Goal: Navigation & Orientation: Understand site structure

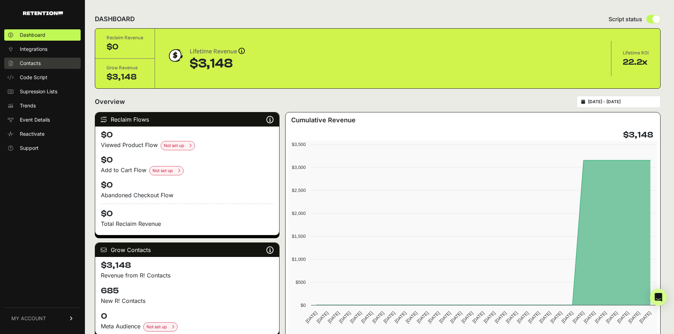
click at [40, 66] on span "Contacts" at bounding box center [30, 63] width 21 height 7
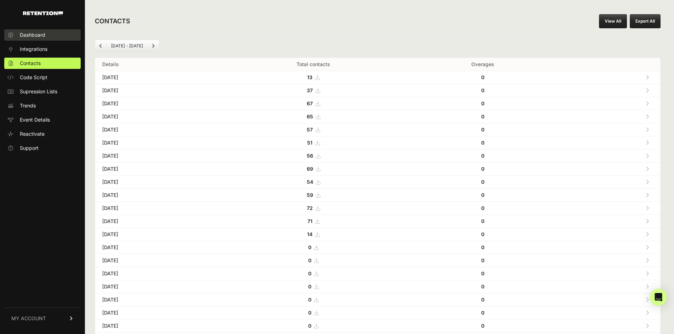
click at [36, 30] on link "Dashboard" at bounding box center [42, 34] width 76 height 11
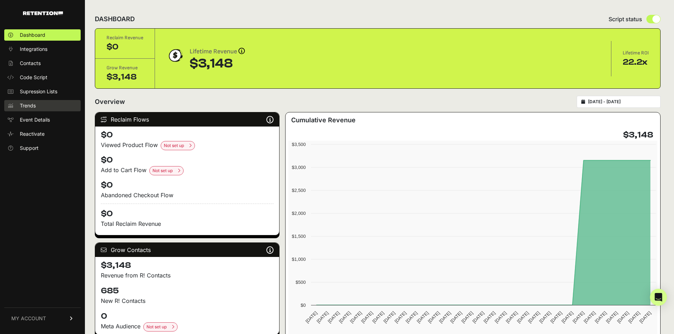
click at [41, 107] on link "Trends" at bounding box center [42, 105] width 76 height 11
